Goal: Complete application form: Complete application form

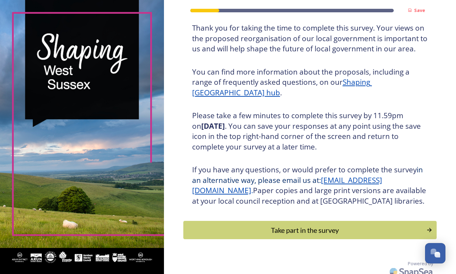
scroll to position [63, 0]
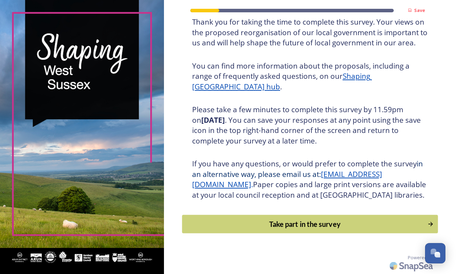
click at [359, 220] on div "Take part in the survey" at bounding box center [305, 224] width 238 height 11
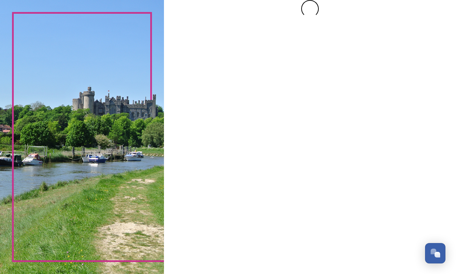
click at [359, 220] on div at bounding box center [310, 137] width 292 height 274
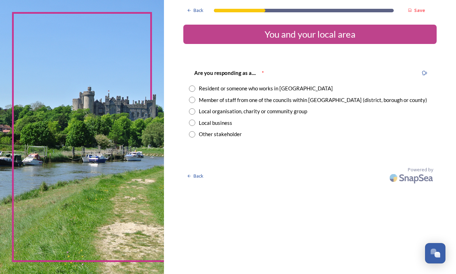
click at [281, 143] on div "Are you responding as a.... * Resident or someone who works in [GEOGRAPHIC_DATA…" at bounding box center [309, 104] width 253 height 84
click at [191, 88] on input "radio" at bounding box center [192, 88] width 6 height 6
radio input "true"
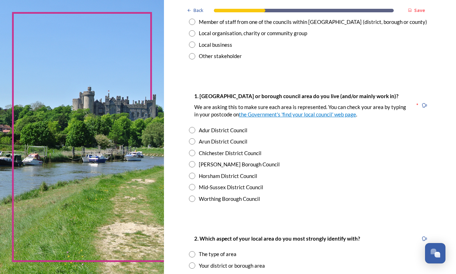
scroll to position [113, 0]
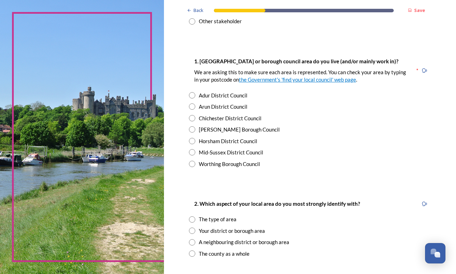
click at [192, 164] on input "radio" at bounding box center [192, 164] width 6 height 6
radio input "true"
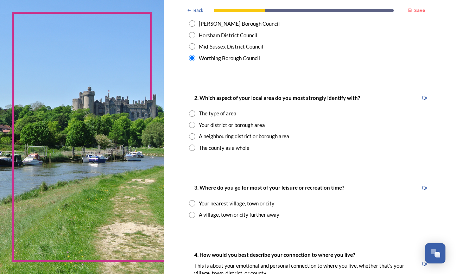
scroll to position [221, 0]
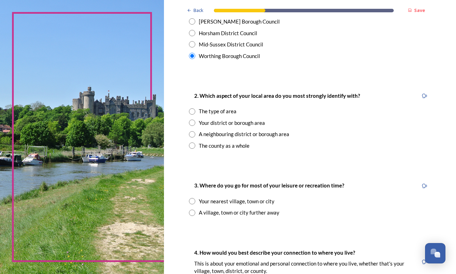
click at [192, 203] on input "radio" at bounding box center [192, 201] width 6 height 6
radio input "true"
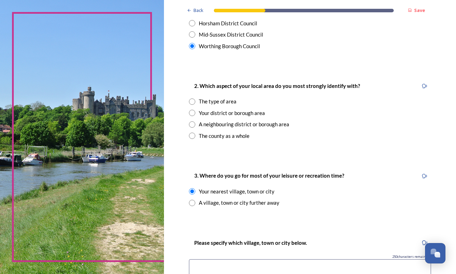
scroll to position [231, 0]
click at [193, 112] on input "radio" at bounding box center [192, 112] width 6 height 6
radio input "true"
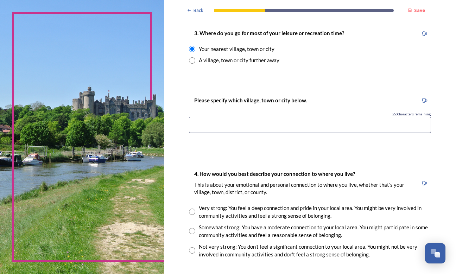
scroll to position [382, 0]
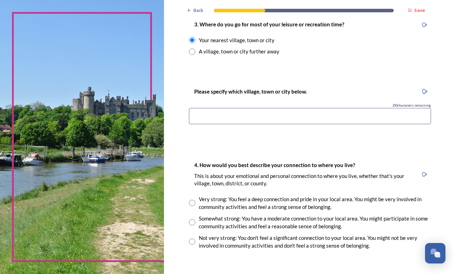
click at [210, 122] on input at bounding box center [310, 116] width 242 height 16
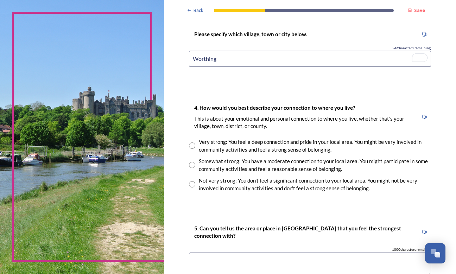
scroll to position [444, 0]
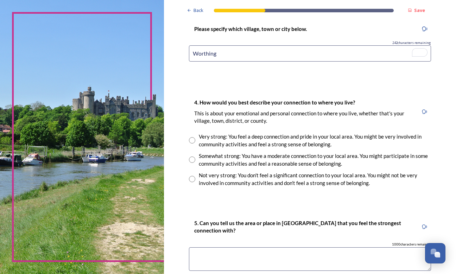
type input "Worthing"
click at [192, 140] on input "radio" at bounding box center [192, 140] width 6 height 6
radio input "true"
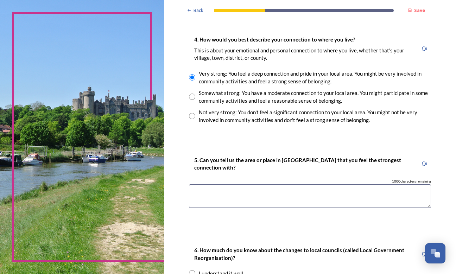
scroll to position [527, 0]
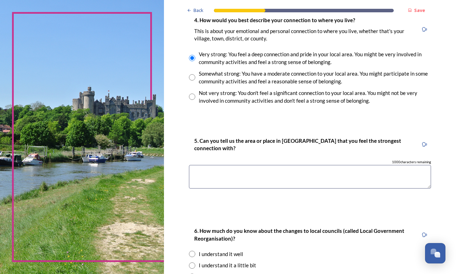
click at [217, 171] on textarea at bounding box center [310, 177] width 242 height 24
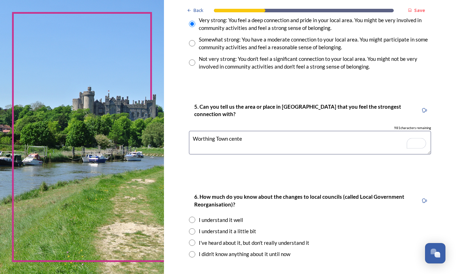
scroll to position [0, 0]
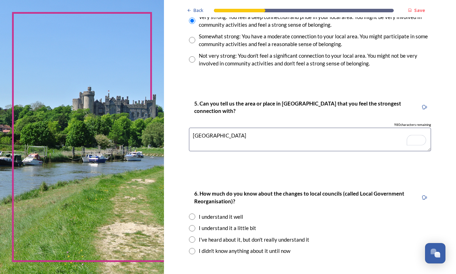
type textarea "[GEOGRAPHIC_DATA]"
click at [234, 208] on div "6. How much do you know about the changes to local councils (called Local Gover…" at bounding box center [303, 198] width 229 height 24
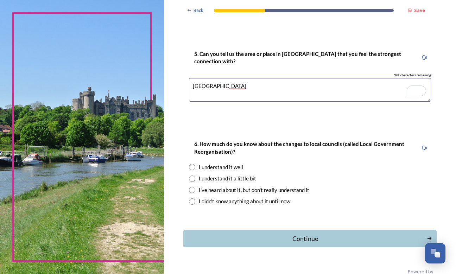
click at [193, 201] on input "radio" at bounding box center [192, 201] width 6 height 6
radio input "true"
click at [236, 81] on textarea "[GEOGRAPHIC_DATA]" at bounding box center [310, 90] width 242 height 24
click at [236, 85] on textarea "[GEOGRAPHIC_DATA]" at bounding box center [310, 90] width 242 height 24
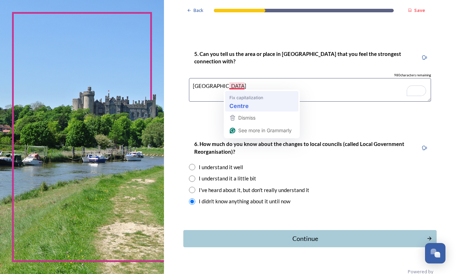
type textarea "[GEOGRAPHIC_DATA]"
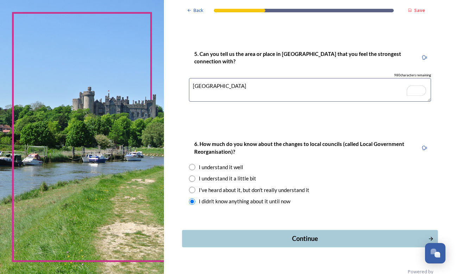
click at [274, 232] on button "Continue" at bounding box center [310, 238] width 256 height 17
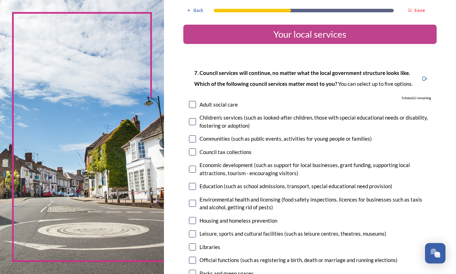
click at [190, 123] on input "checkbox" at bounding box center [192, 121] width 7 height 7
checkbox input "true"
click at [191, 138] on input "checkbox" at bounding box center [192, 138] width 7 height 7
checkbox input "true"
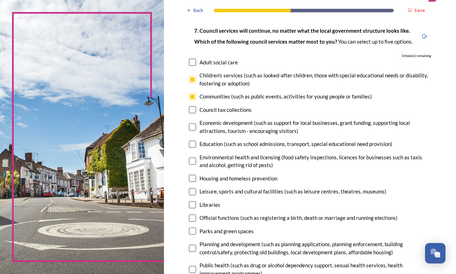
click at [193, 143] on input "checkbox" at bounding box center [192, 144] width 7 height 7
checkbox input "true"
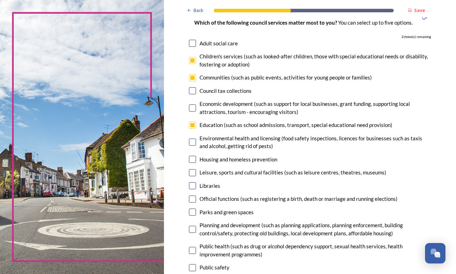
click at [193, 160] on input "checkbox" at bounding box center [192, 159] width 7 height 7
checkbox input "true"
click at [191, 174] on input "checkbox" at bounding box center [192, 172] width 7 height 7
checkbox input "true"
click at [192, 186] on input "checkbox" at bounding box center [192, 185] width 7 height 7
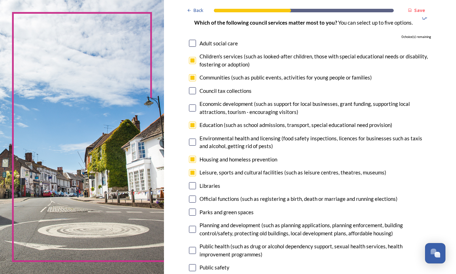
checkbox input "false"
click at [192, 197] on input "checkbox" at bounding box center [192, 199] width 7 height 7
checkbox input "false"
click at [196, 186] on input "checkbox" at bounding box center [192, 185] width 7 height 7
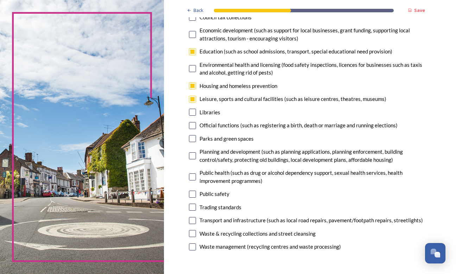
click at [191, 113] on input "checkbox" at bounding box center [192, 112] width 7 height 7
checkbox input "false"
click at [192, 124] on input "checkbox" at bounding box center [192, 125] width 7 height 7
checkbox input "false"
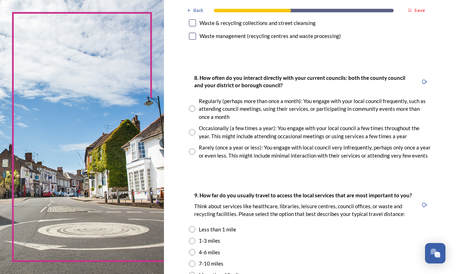
click at [191, 150] on input "radio" at bounding box center [192, 151] width 6 height 6
radio input "true"
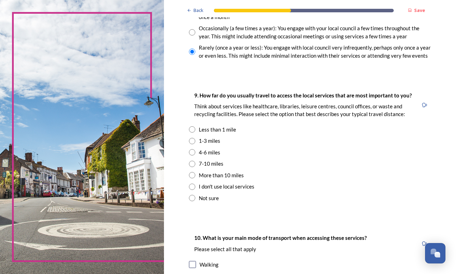
click at [192, 152] on input "radio" at bounding box center [192, 152] width 6 height 6
radio input "true"
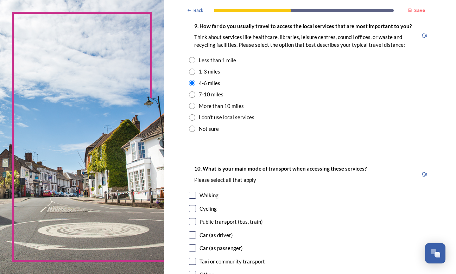
scroll to position [555, 0]
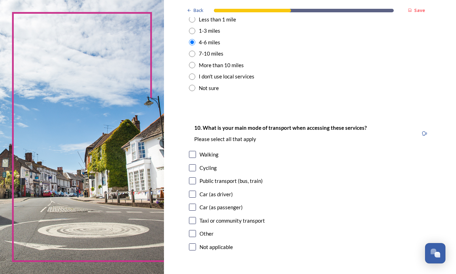
click at [192, 152] on input "checkbox" at bounding box center [192, 154] width 7 height 7
click at [192, 153] on input "checkbox" at bounding box center [192, 154] width 7 height 7
checkbox input "false"
click at [192, 194] on input "checkbox" at bounding box center [192, 194] width 7 height 7
checkbox input "true"
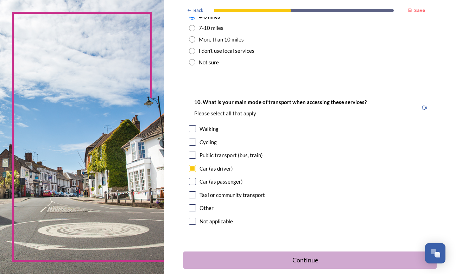
scroll to position [616, 0]
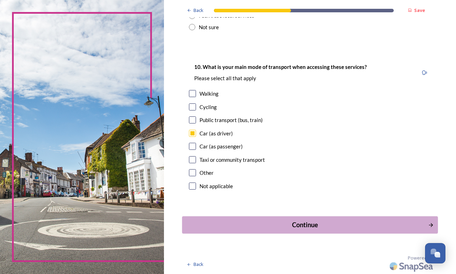
click at [239, 226] on div "Continue" at bounding box center [305, 224] width 238 height 9
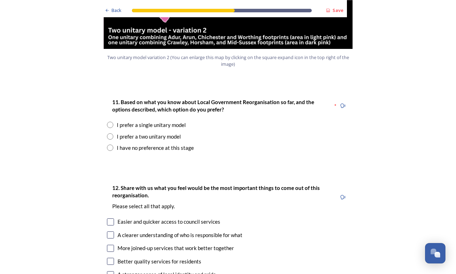
scroll to position [884, 0]
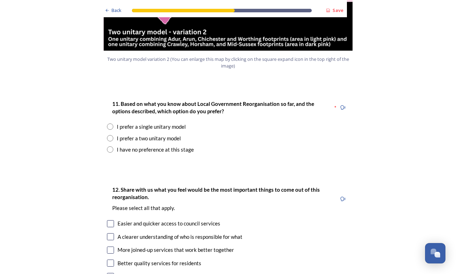
click at [110, 135] on input "radio" at bounding box center [110, 138] width 6 height 6
radio input "true"
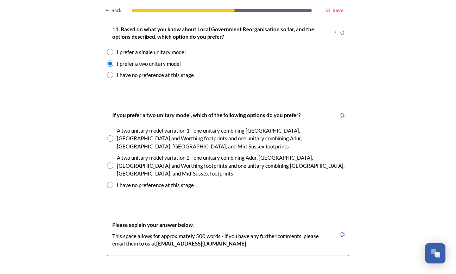
scroll to position [962, 0]
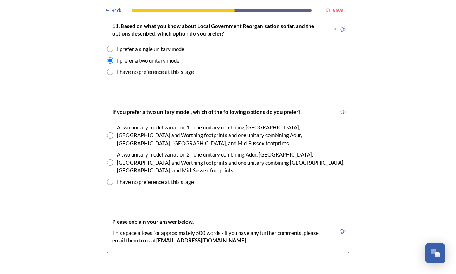
click at [108, 159] on input "radio" at bounding box center [110, 162] width 6 height 6
radio input "true"
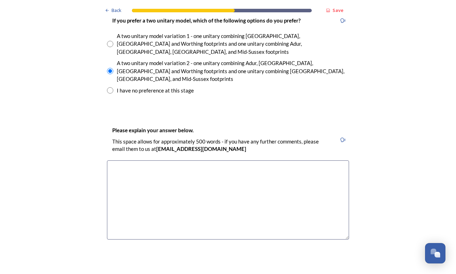
scroll to position [1070, 0]
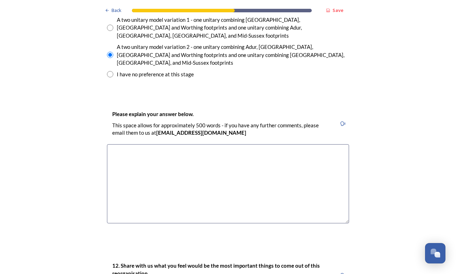
click at [136, 144] on textarea at bounding box center [228, 183] width 242 height 79
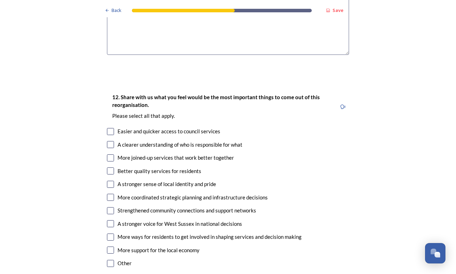
scroll to position [1248, 0]
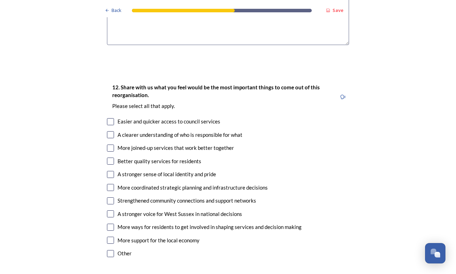
click at [110, 118] on input "checkbox" at bounding box center [110, 121] width 7 height 7
checkbox input "true"
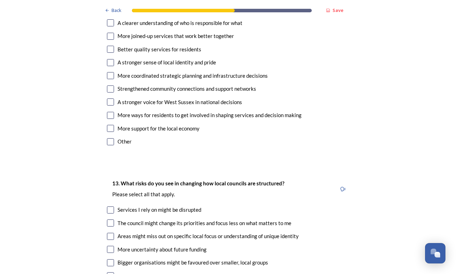
click at [112, 206] on input "checkbox" at bounding box center [110, 209] width 7 height 7
checkbox input "true"
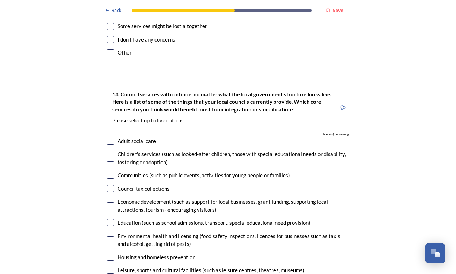
click at [112, 185] on input "checkbox" at bounding box center [110, 188] width 7 height 7
checkbox input "true"
click at [112, 172] on input "checkbox" at bounding box center [110, 175] width 7 height 7
checkbox input "true"
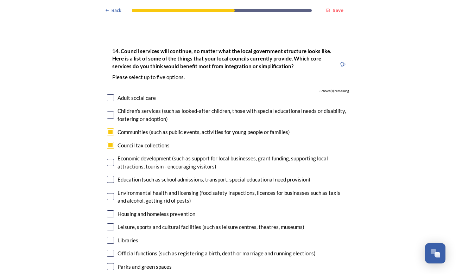
click at [113, 172] on div "14. Council services will continue, no matter what the local government structu…" at bounding box center [227, 214] width 253 height 348
click at [112, 210] on input "checkbox" at bounding box center [110, 213] width 7 height 7
checkbox input "true"
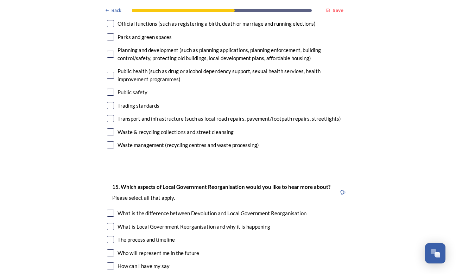
click at [110, 210] on input "checkbox" at bounding box center [110, 213] width 7 height 7
checkbox input "true"
click at [112, 208] on div "15. Which aspects of Local Government Reorganisation would you like to hear mor…" at bounding box center [227, 259] width 253 height 169
click at [112, 262] on input "checkbox" at bounding box center [110, 265] width 7 height 7
checkbox input "true"
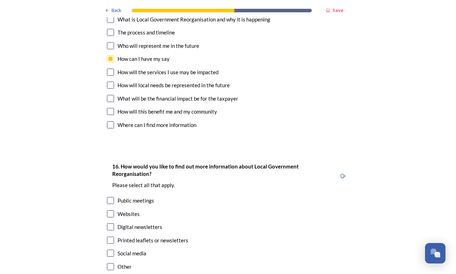
click at [110, 197] on div "Public meetings" at bounding box center [228, 201] width 242 height 8
checkbox input "true"
click at [110, 210] on input "checkbox" at bounding box center [110, 213] width 7 height 7
checkbox input "true"
click at [113, 223] on input "checkbox" at bounding box center [110, 226] width 7 height 7
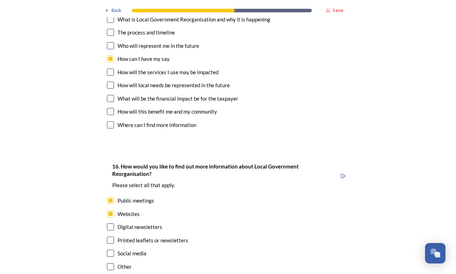
checkbox input "true"
click at [110, 237] on input "checkbox" at bounding box center [110, 240] width 7 height 7
checkbox input "true"
click at [111, 250] on input "checkbox" at bounding box center [110, 253] width 7 height 7
checkbox input "true"
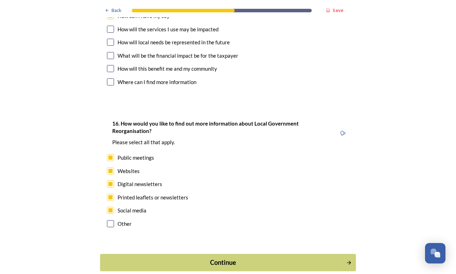
click at [142, 258] on div "Continue" at bounding box center [223, 262] width 238 height 9
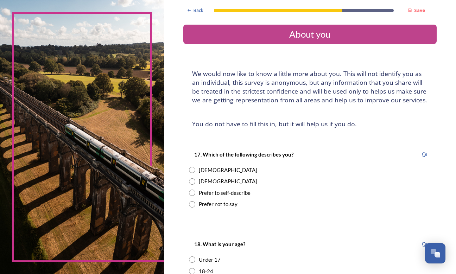
click at [192, 181] on input "radio" at bounding box center [192, 181] width 6 height 6
radio input "true"
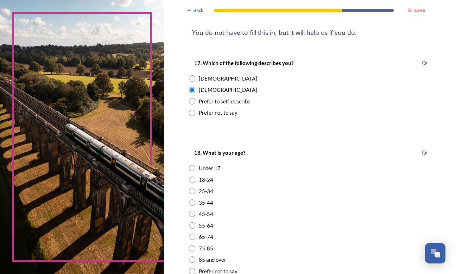
click at [193, 205] on input "radio" at bounding box center [192, 202] width 6 height 6
radio input "true"
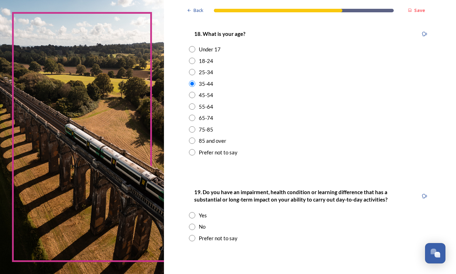
click at [193, 226] on input "radio" at bounding box center [192, 227] width 6 height 6
radio input "true"
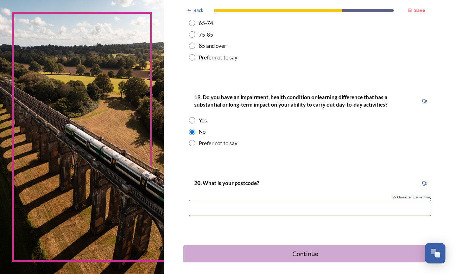
click at [208, 210] on input at bounding box center [310, 208] width 242 height 16
type input "BN133gj"
click at [379, 255] on div "Continue" at bounding box center [305, 253] width 238 height 9
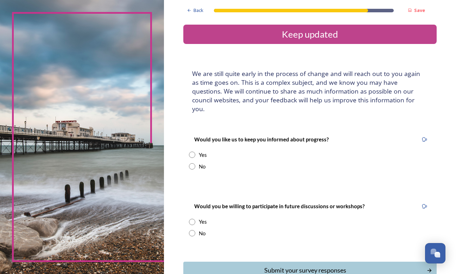
click at [192, 152] on input "radio" at bounding box center [192, 155] width 6 height 6
radio input "true"
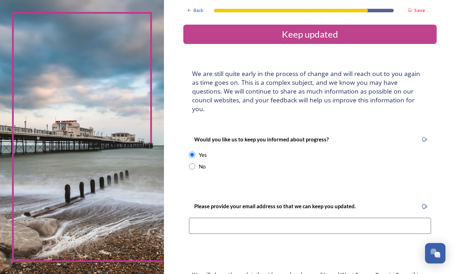
click at [212, 218] on input at bounding box center [310, 226] width 242 height 16
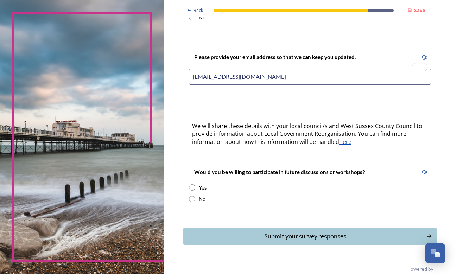
type input "[EMAIL_ADDRESS][DOMAIN_NAME]"
click at [192, 184] on input "radio" at bounding box center [192, 187] width 6 height 6
radio input "true"
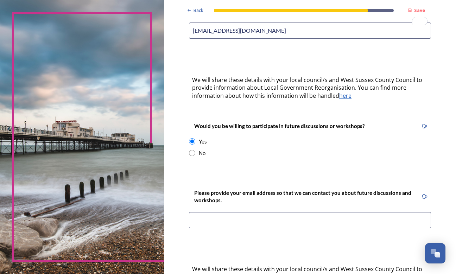
click at [217, 212] on input at bounding box center [310, 220] width 242 height 16
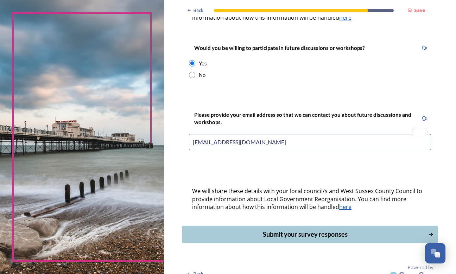
type input "[EMAIL_ADDRESS][DOMAIN_NAME]"
click at [255, 230] on div "Submit your survey responses" at bounding box center [305, 234] width 238 height 9
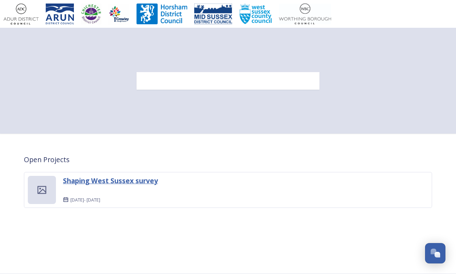
click at [135, 180] on strong "Shaping West Sussex survey" at bounding box center [110, 180] width 95 height 9
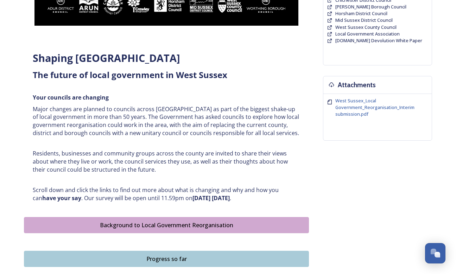
scroll to position [209, 0]
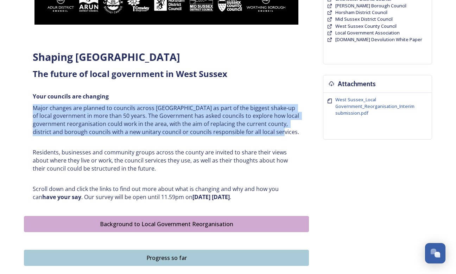
drag, startPoint x: 294, startPoint y: 133, endPoint x: 11, endPoint y: 106, distance: 284.0
click at [11, 106] on div "Home Shaping West Sussex survey Shaping West Sussex ﻿﻿﻿The future of local gove…" at bounding box center [228, 169] width 456 height 757
copy p "Major changes are planned to councils across West Sussex as part of the biggest…"
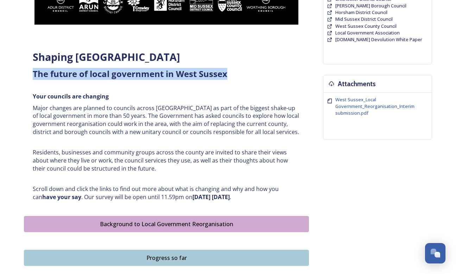
drag, startPoint x: 234, startPoint y: 72, endPoint x: 27, endPoint y: 79, distance: 206.9
click at [27, 79] on div "Shaping West Sussex ﻿﻿﻿The future of local government in West Sussex Your counc…" at bounding box center [166, 126] width 278 height 160
copy strong "﻿﻿﻿The future of local government in West Sussex"
drag, startPoint x: 264, startPoint y: 197, endPoint x: 79, endPoint y: 197, distance: 184.6
click at [79, 197] on p "Scroll down and click the links to find out more about what is changing and why…" at bounding box center [166, 193] width 267 height 16
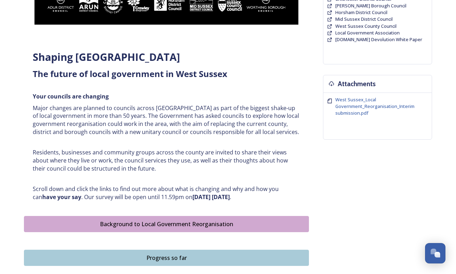
drag, startPoint x: 79, startPoint y: 197, endPoint x: 153, endPoint y: 187, distance: 74.5
click at [153, 187] on p "Scroll down and click the links to find out more about what is changing and why…" at bounding box center [166, 193] width 267 height 16
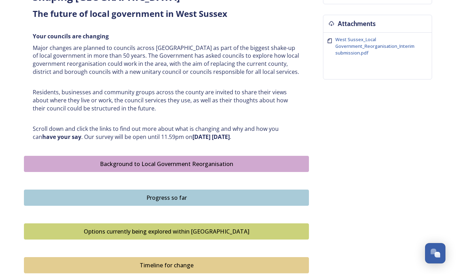
scroll to position [194, 0]
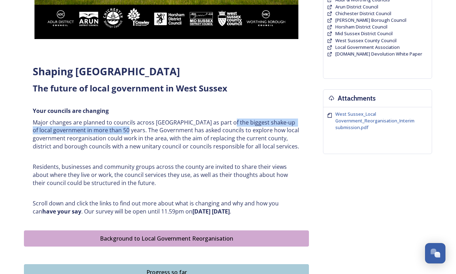
drag, startPoint x: 123, startPoint y: 131, endPoint x: 223, endPoint y: 123, distance: 99.8
click at [223, 123] on p "Major changes are planned to councils across West Sussex as part of the biggest…" at bounding box center [166, 135] width 267 height 32
copy p "biggest shake-up of local government in more than 50 years"
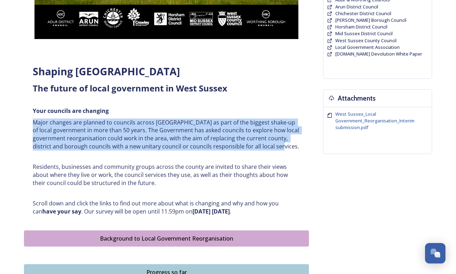
drag, startPoint x: 33, startPoint y: 123, endPoint x: 312, endPoint y: 151, distance: 280.2
click at [312, 151] on div "Shaping West Sussex ﻿﻿﻿The future of local government in West Sussex Your counc…" at bounding box center [228, 181] width 408 height 643
copy p "Major changes are planned to councils across West Sussex as part of the biggest…"
